Goal: Contribute content: Contribute content

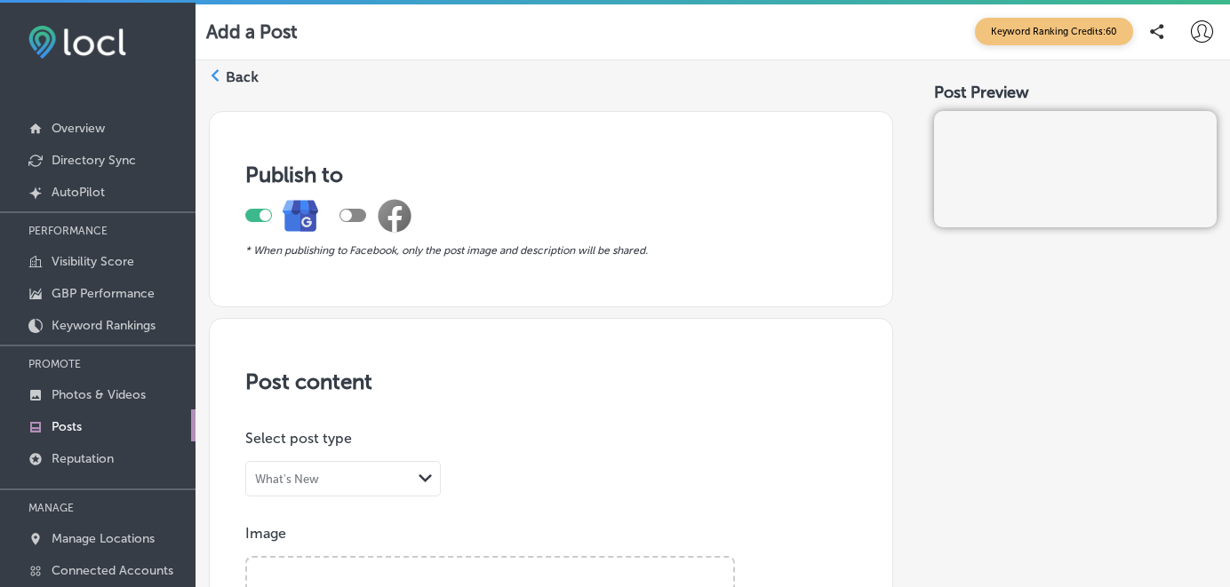
scroll to position [4, 0]
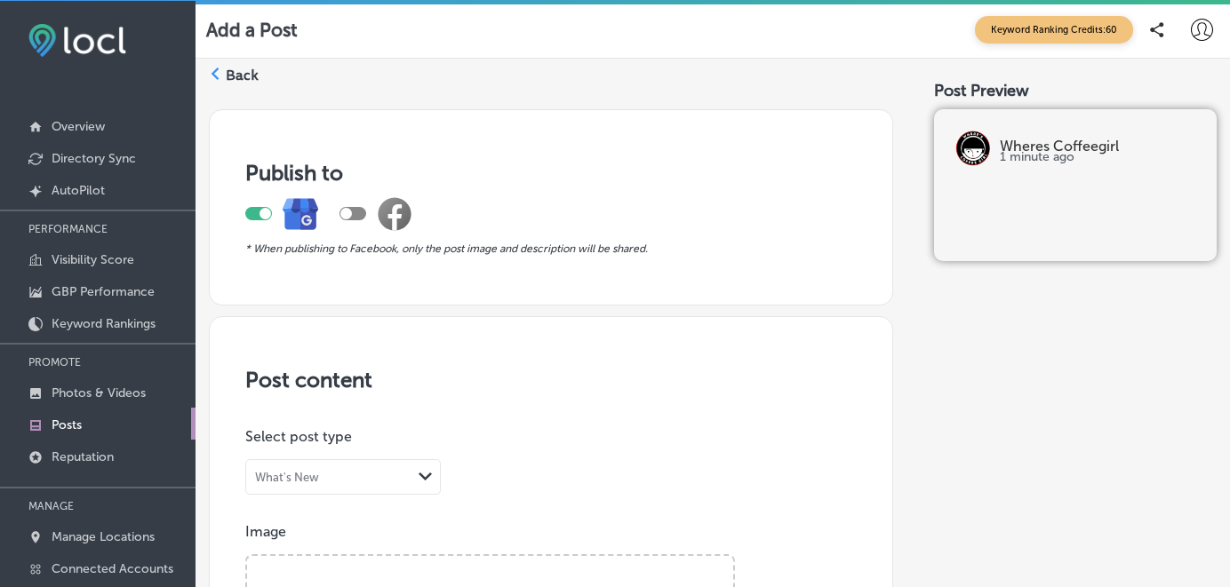
click at [367, 214] on div at bounding box center [375, 214] width 73 height 36
click at [362, 214] on div at bounding box center [352, 213] width 27 height 13
checkbox input "true"
click at [63, 391] on p "Photos & Videos" at bounding box center [99, 393] width 94 height 15
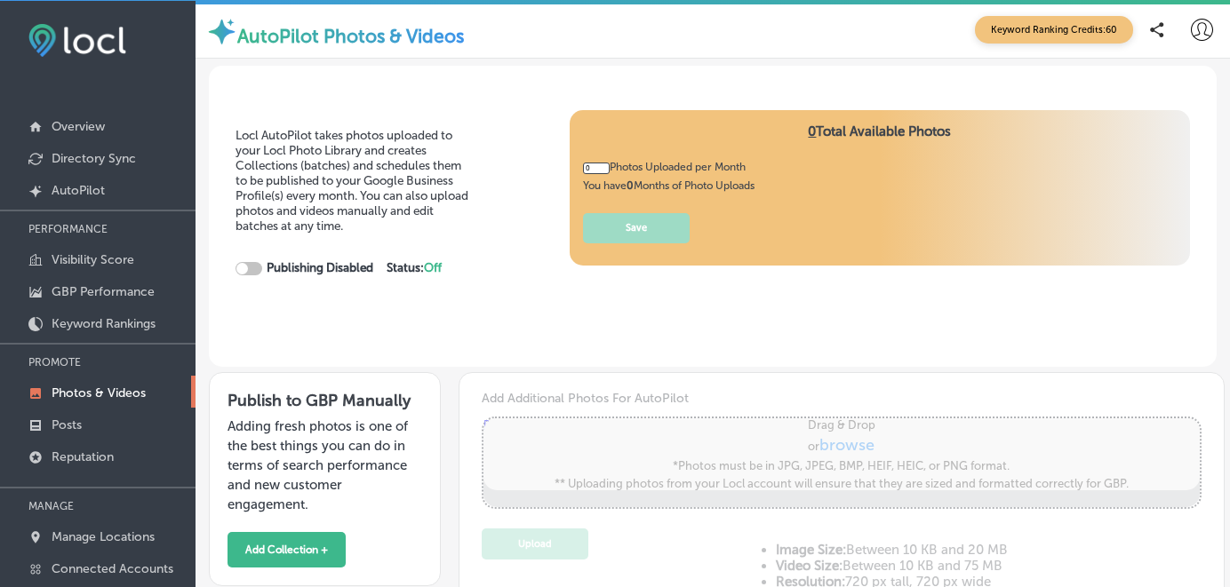
type input "5"
checkbox input "true"
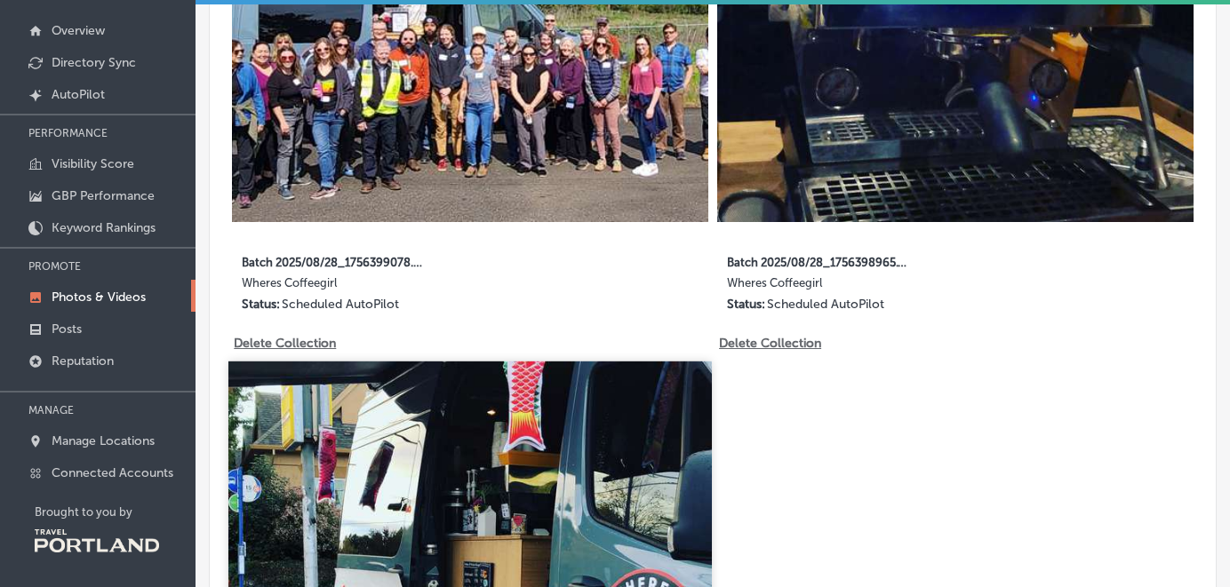
scroll to position [524, 0]
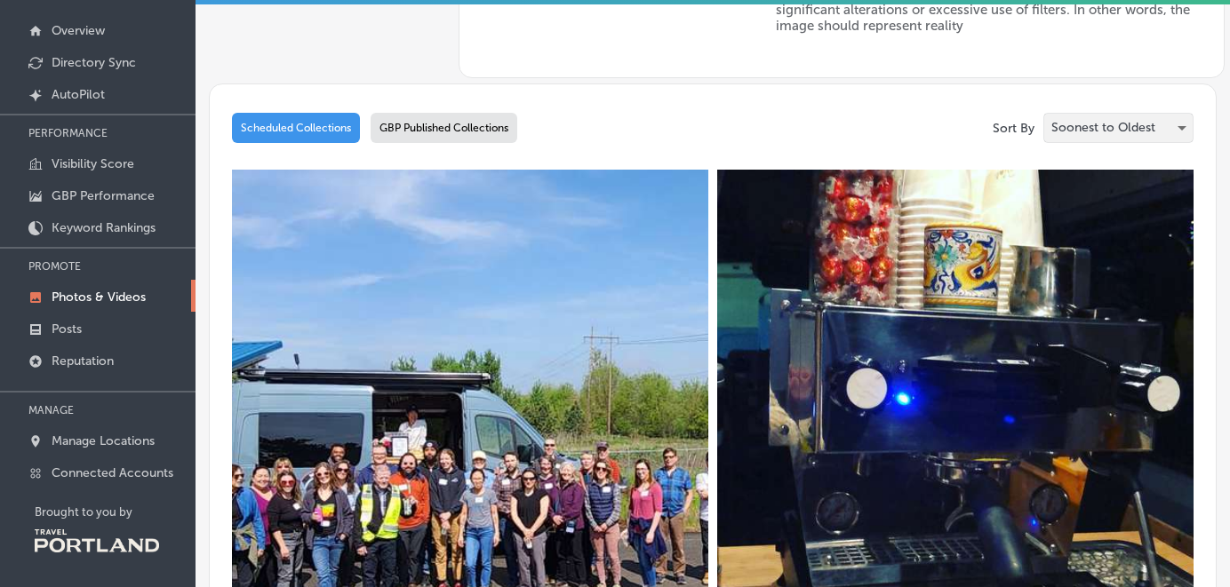
click at [1129, 125] on p "Soonest to Oldest" at bounding box center [1103, 128] width 104 height 12
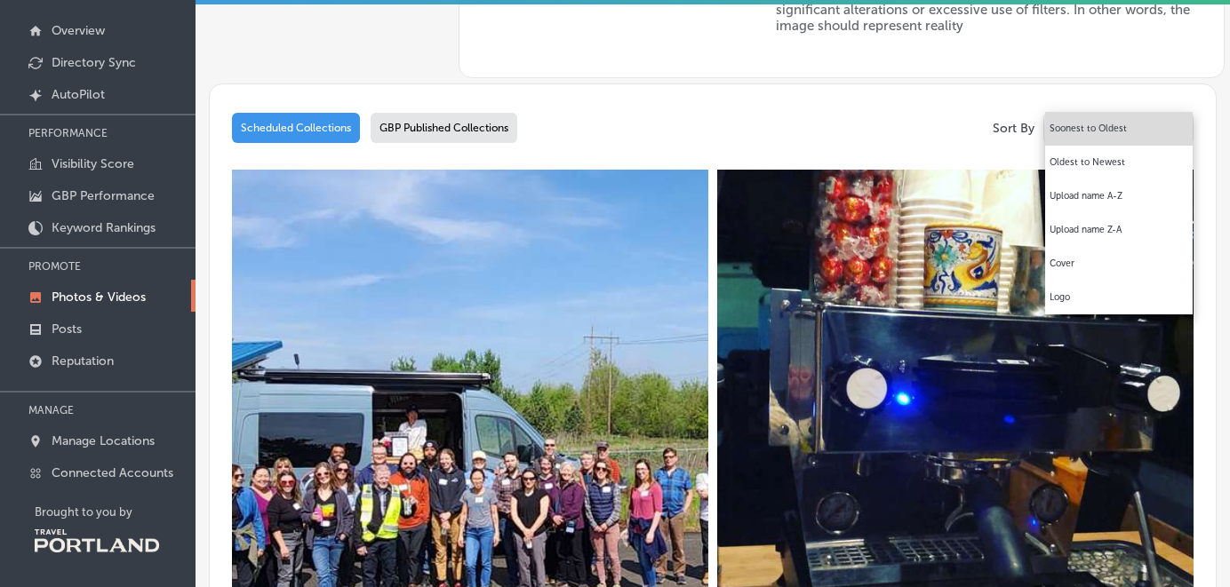
click at [858, 138] on div at bounding box center [615, 293] width 1230 height 587
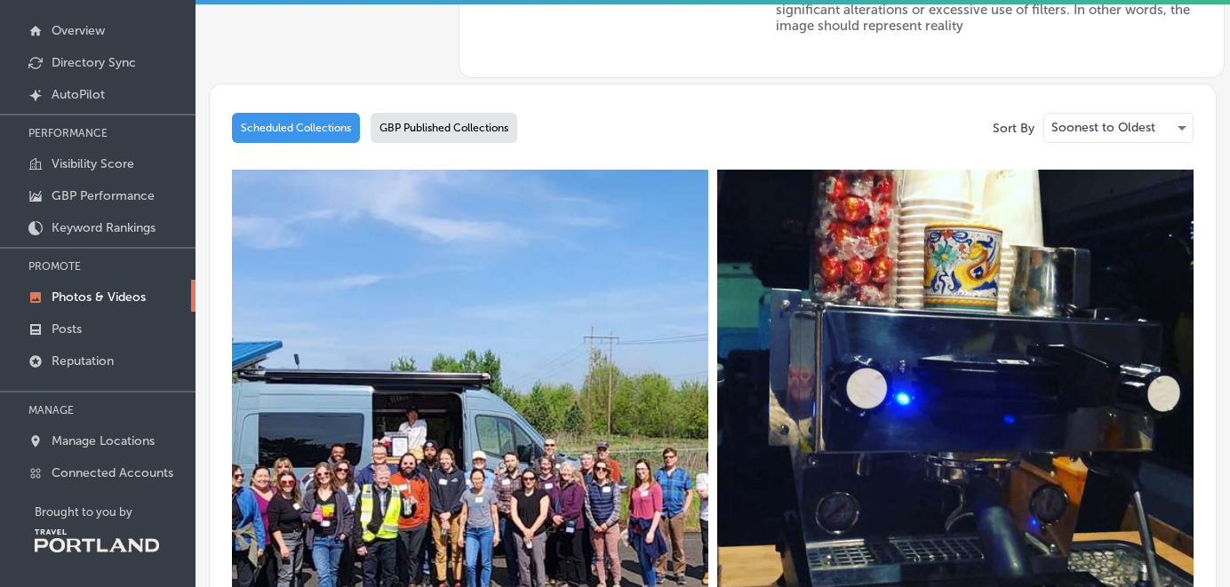
click at [499, 125] on div "GBP Published Collections" at bounding box center [444, 128] width 147 height 30
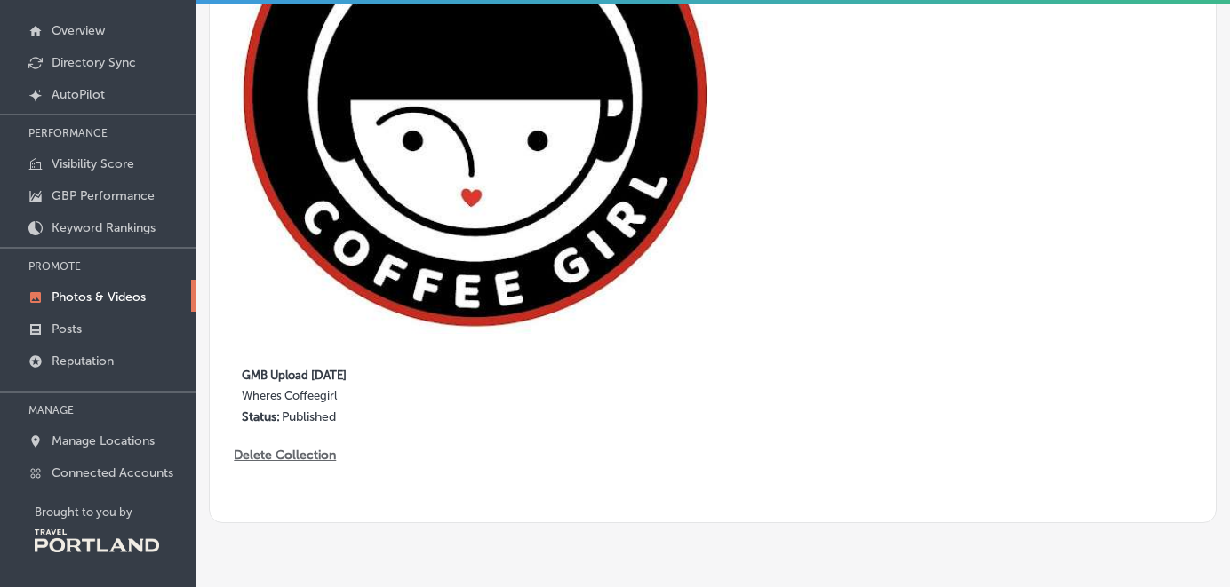
scroll to position [5832, 0]
